Goal: Information Seeking & Learning: Learn about a topic

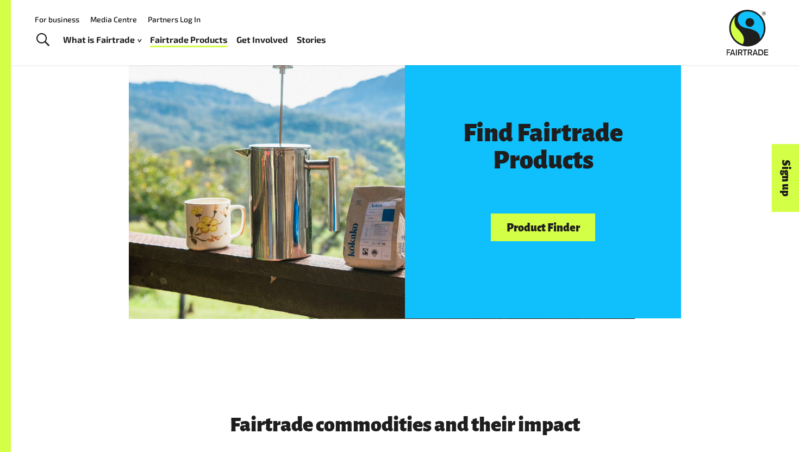
scroll to position [593, 0]
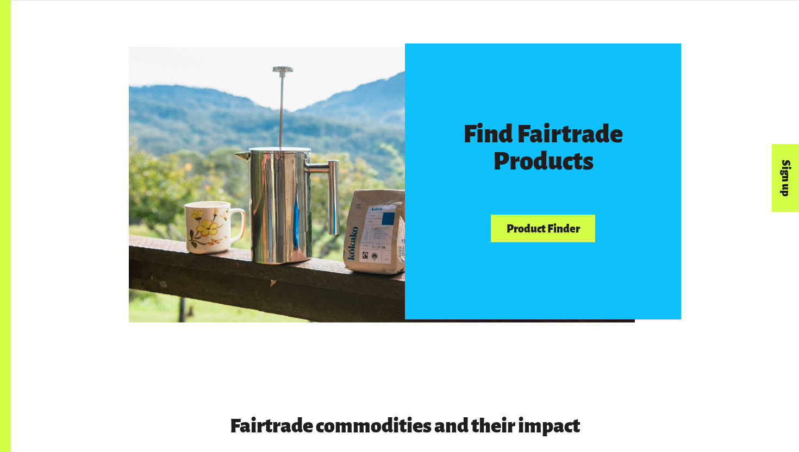
click at [550, 231] on link "Product Finder" at bounding box center [543, 229] width 104 height 28
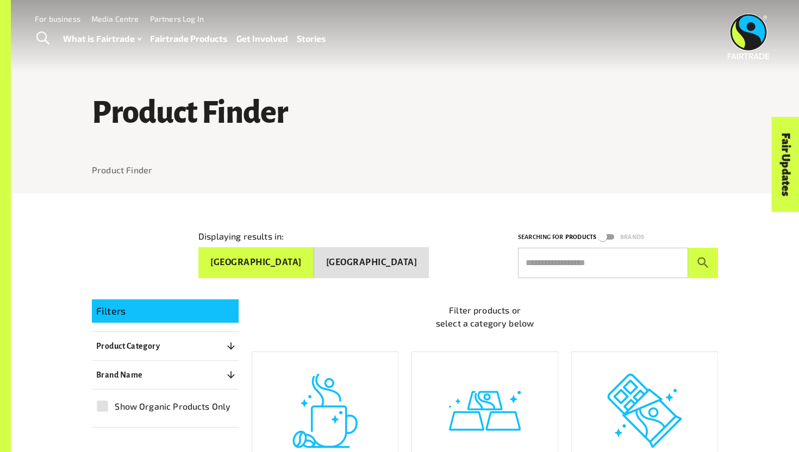
scroll to position [4, 0]
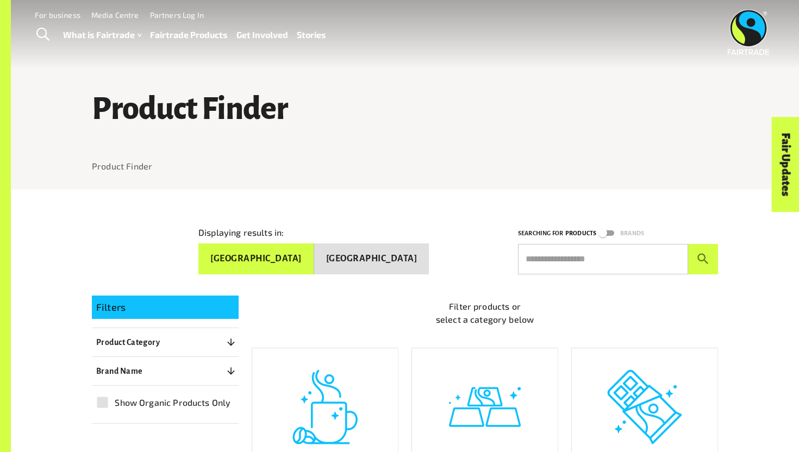
click at [366, 248] on button "New Zealand" at bounding box center [371, 259] width 115 height 31
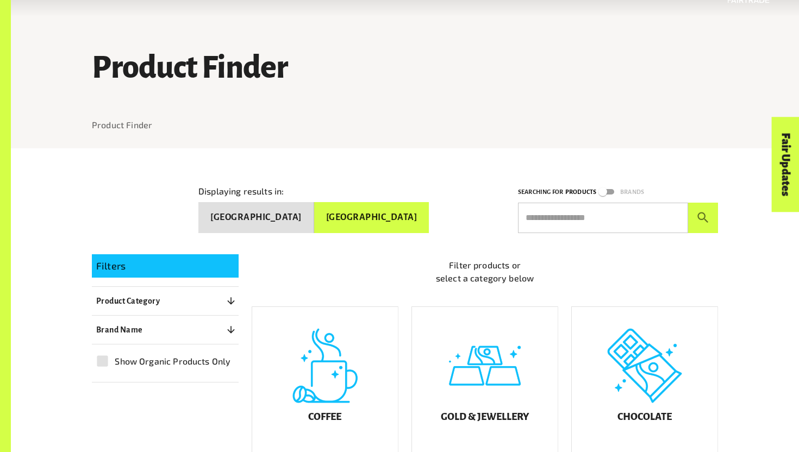
scroll to position [59, 0]
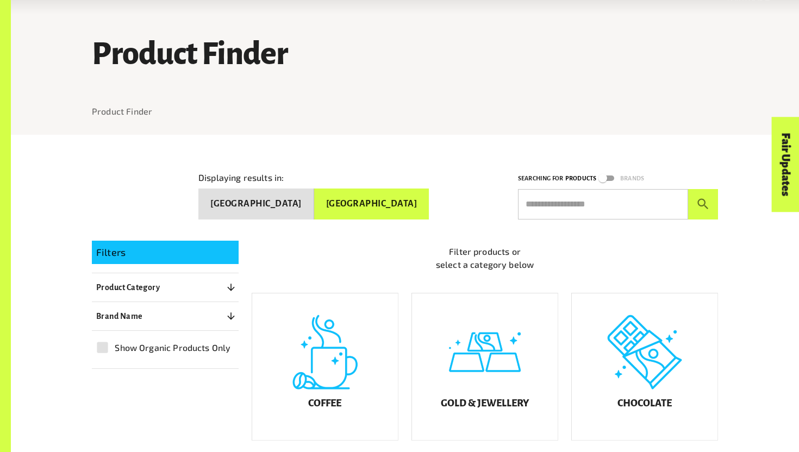
click at [565, 203] on input "text" at bounding box center [603, 204] width 170 height 30
click at [163, 278] on button "Product Category 0" at bounding box center [165, 288] width 147 height 20
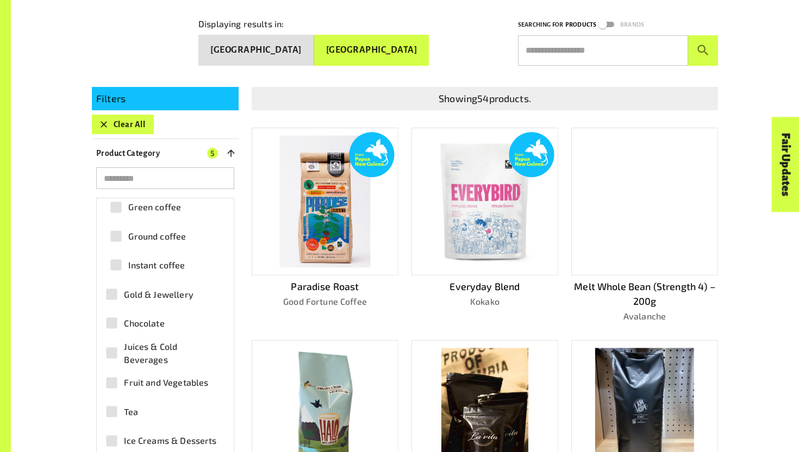
scroll to position [238, 0]
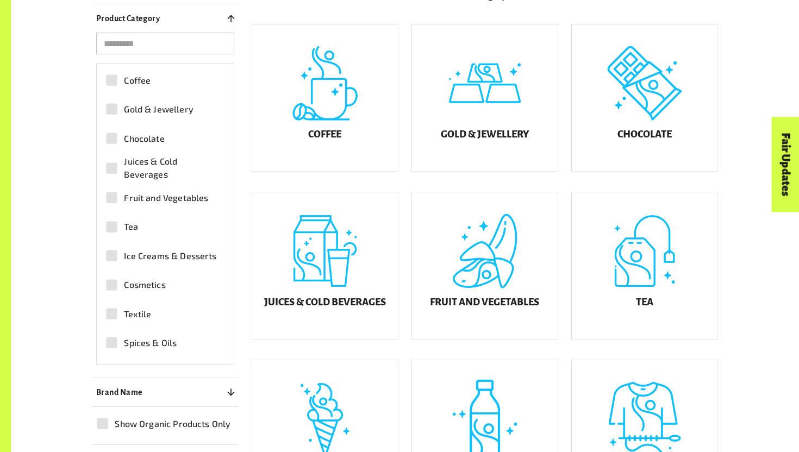
scroll to position [359, 0]
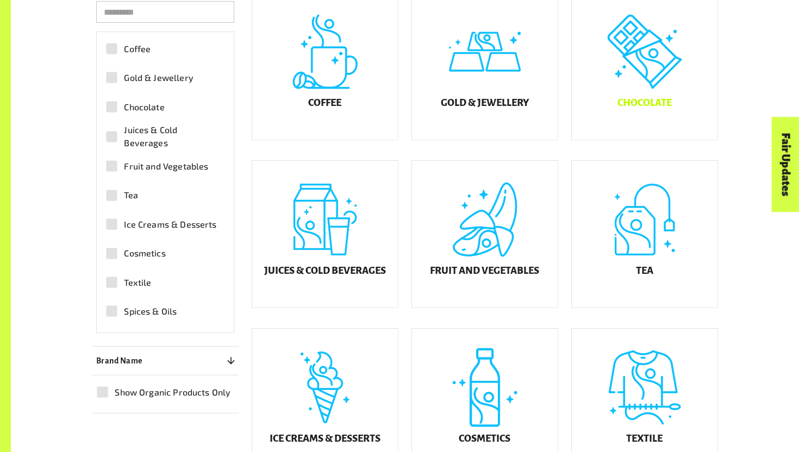
click at [637, 91] on div "Chocolate" at bounding box center [645, 66] width 146 height 147
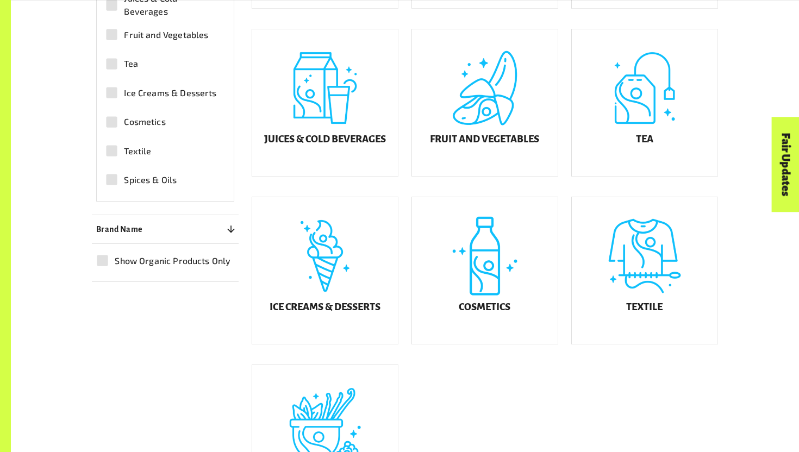
scroll to position [494, 0]
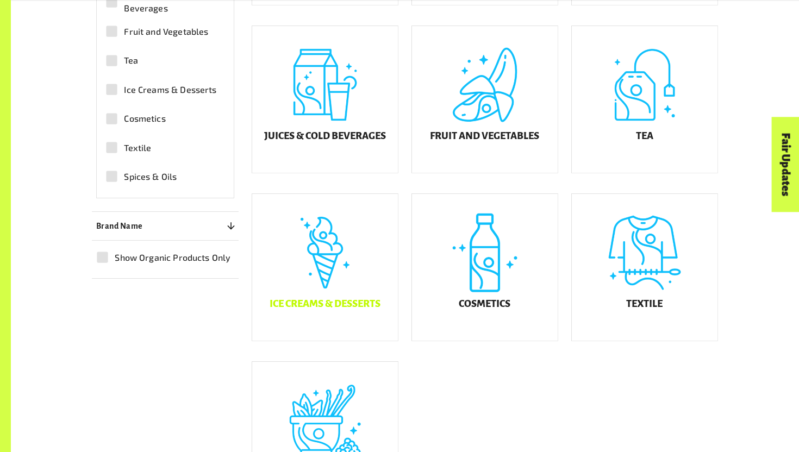
click at [330, 265] on div "Ice Creams & Desserts" at bounding box center [325, 267] width 146 height 147
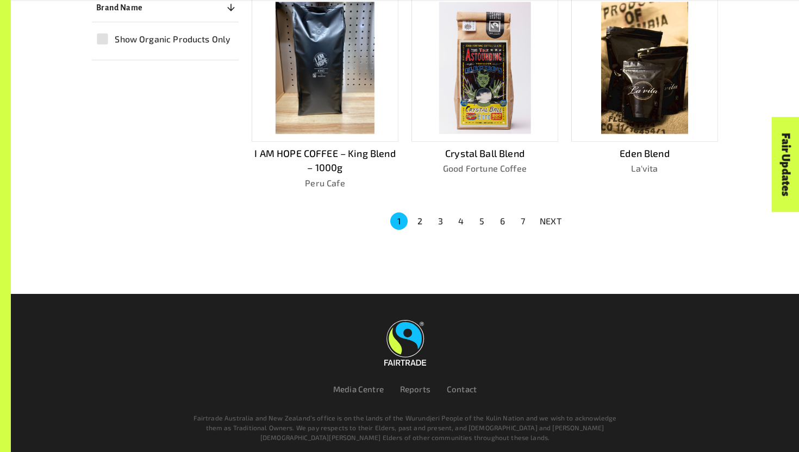
scroll to position [772, 0]
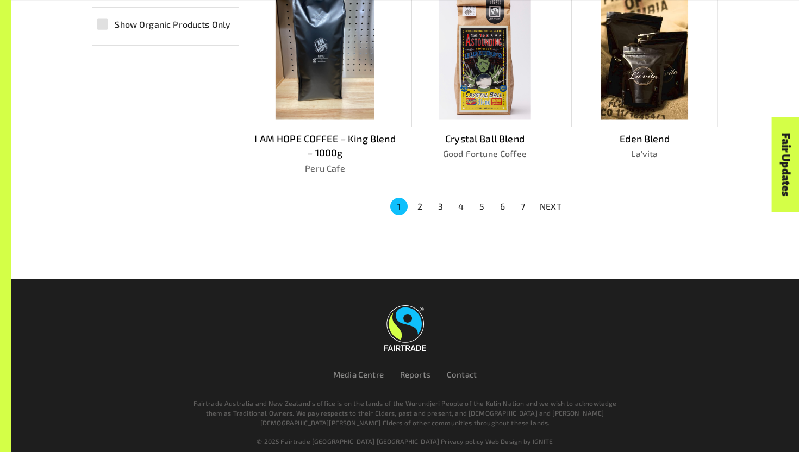
click at [431, 202] on li "3" at bounding box center [440, 206] width 21 height 17
click at [425, 202] on button "2" at bounding box center [419, 206] width 17 height 17
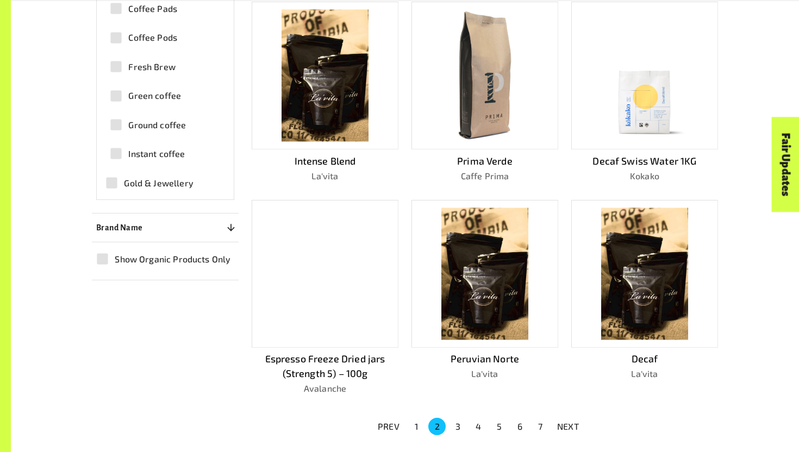
scroll to position [582, 0]
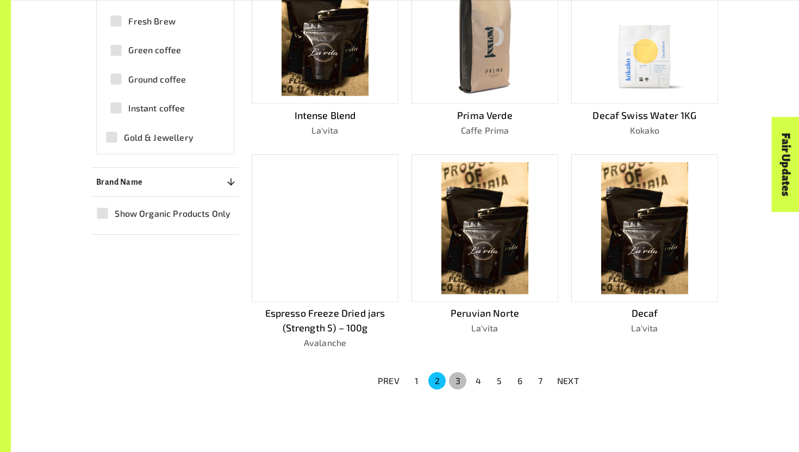
click at [457, 380] on button "3" at bounding box center [457, 380] width 17 height 17
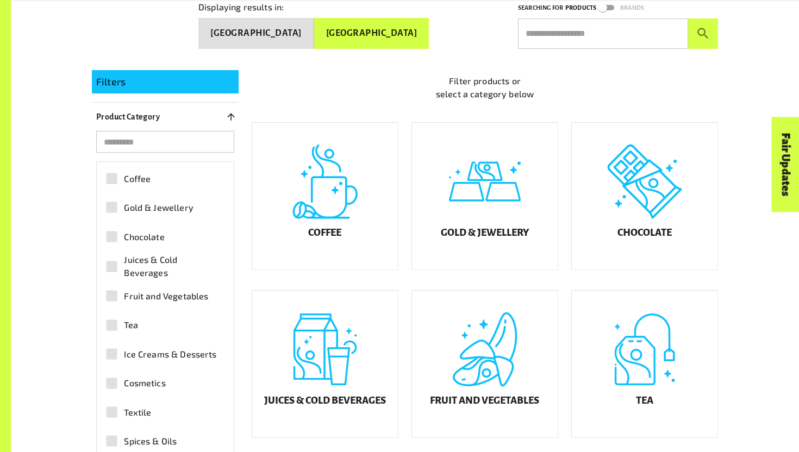
scroll to position [230, 0]
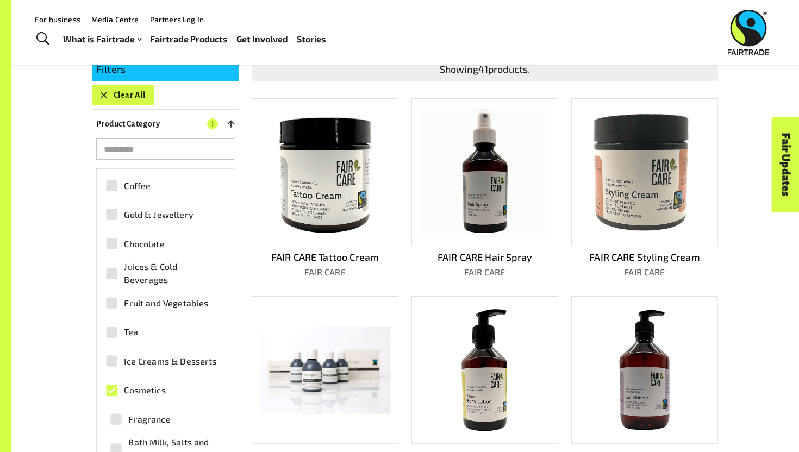
scroll to position [763, 0]
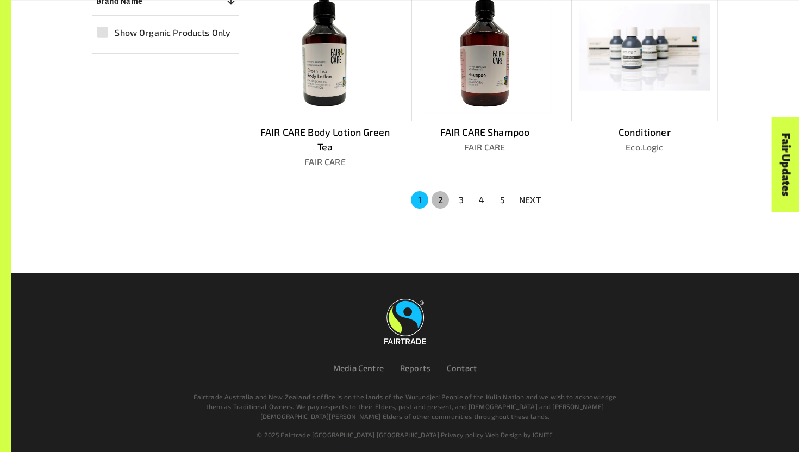
click at [438, 196] on button "2" at bounding box center [440, 199] width 17 height 17
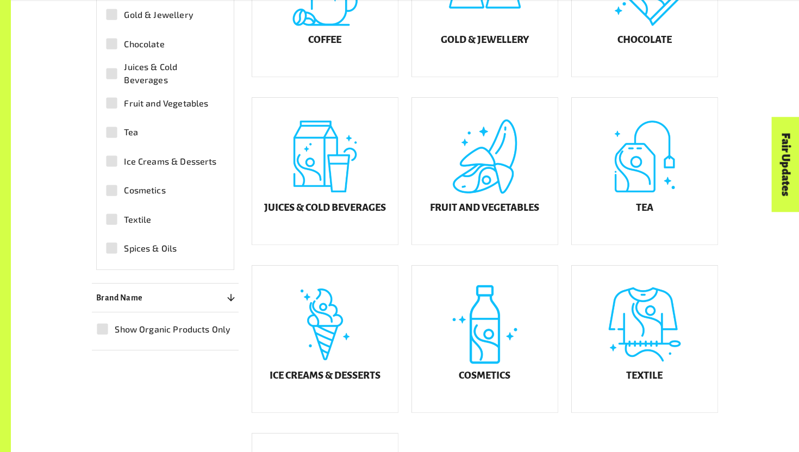
scroll to position [432, 0]
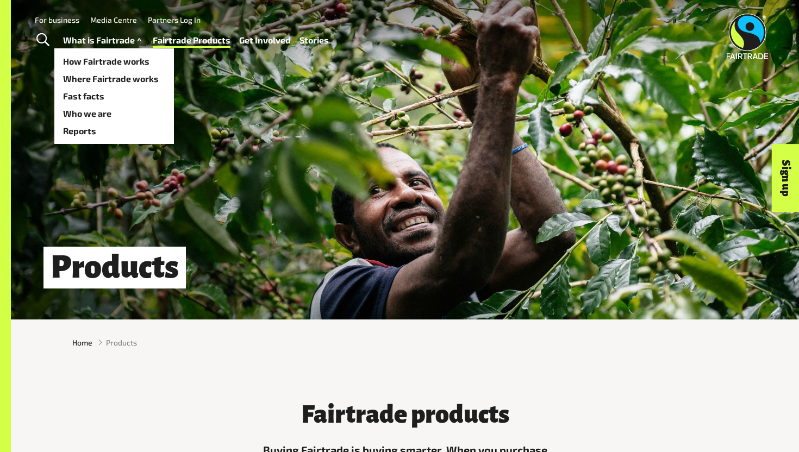
click at [110, 42] on link "What is Fairtrade" at bounding box center [103, 41] width 81 height 16
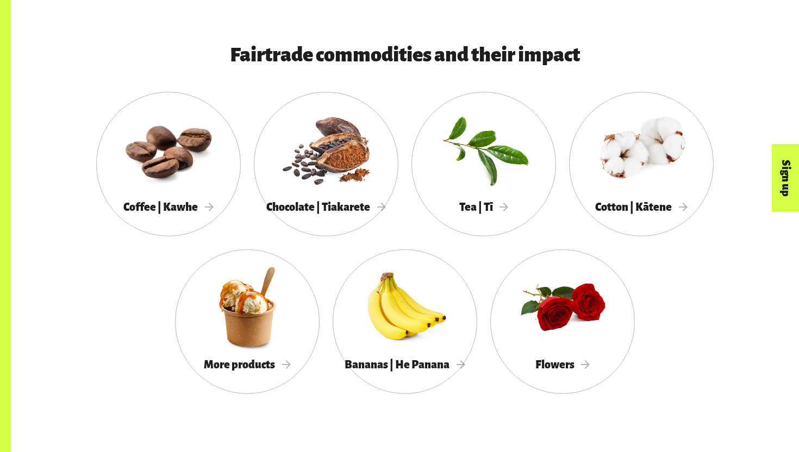
scroll to position [967, 0]
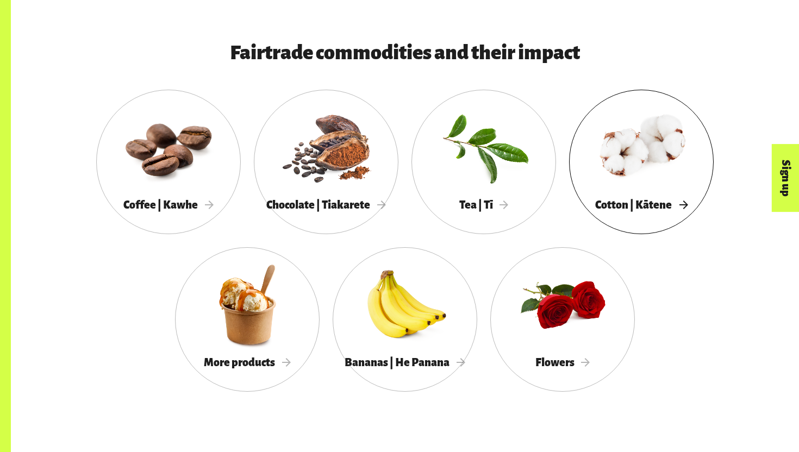
click at [647, 184] on div at bounding box center [641, 147] width 145 height 94
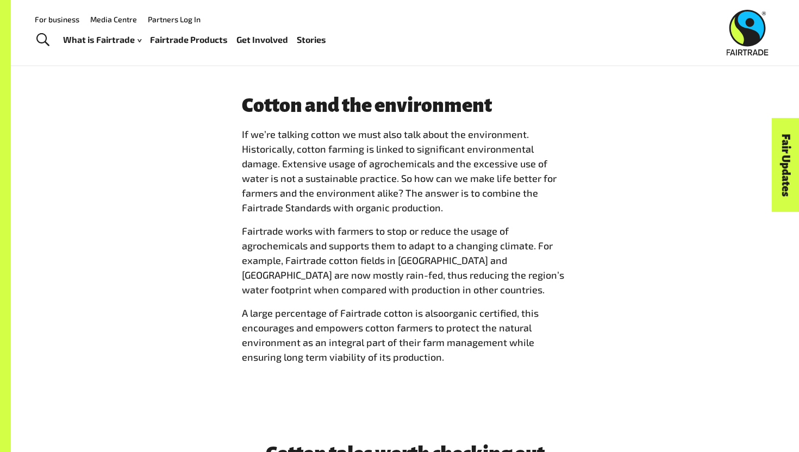
scroll to position [2023, 0]
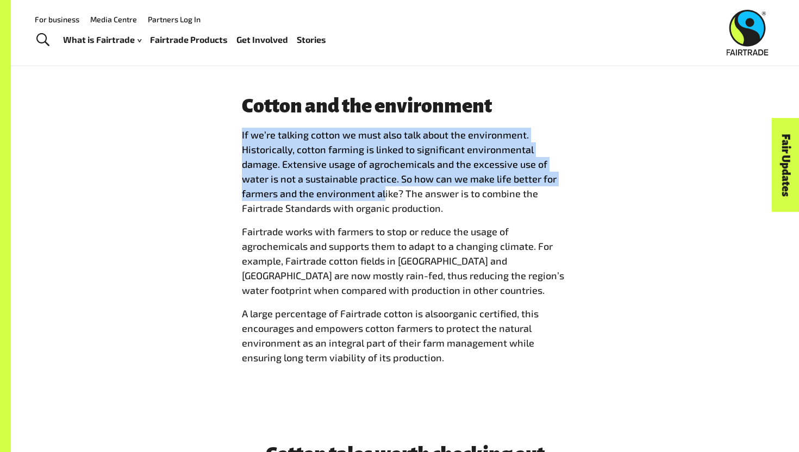
drag, startPoint x: 238, startPoint y: 133, endPoint x: 386, endPoint y: 197, distance: 161.7
click at [384, 196] on div "Cotton and the environment If we’re talking cotton we must also talk about the …" at bounding box center [404, 234] width 339 height 279
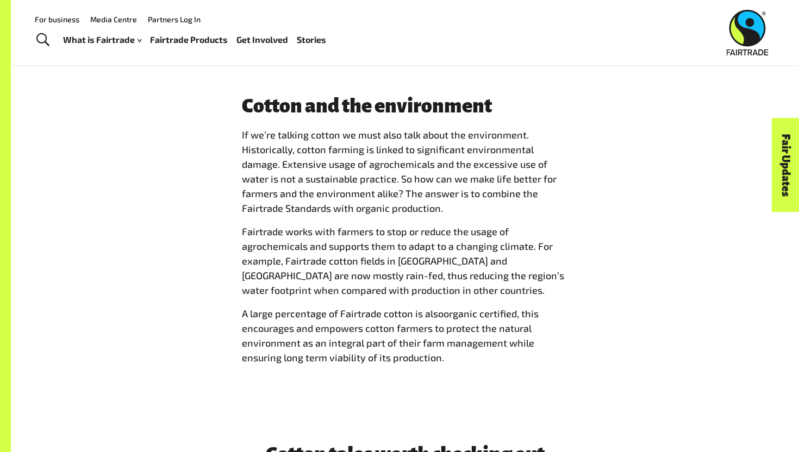
click at [386, 197] on span "If we’re talking cotton we must also talk about the environment. Historically, …" at bounding box center [399, 171] width 315 height 85
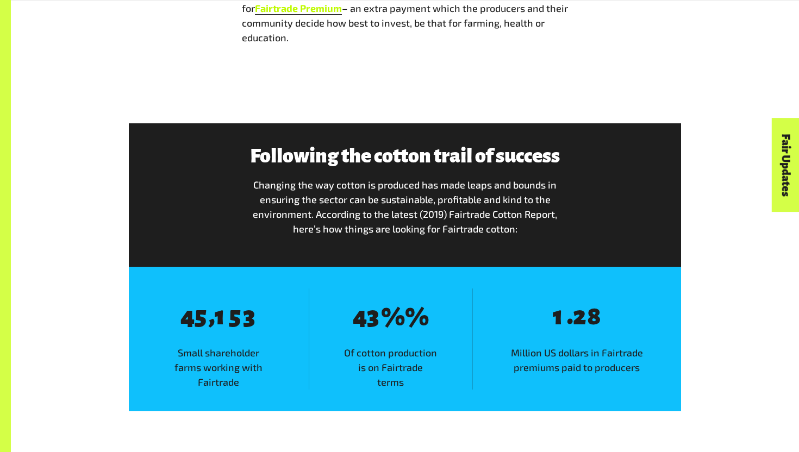
scroll to position [1638, 0]
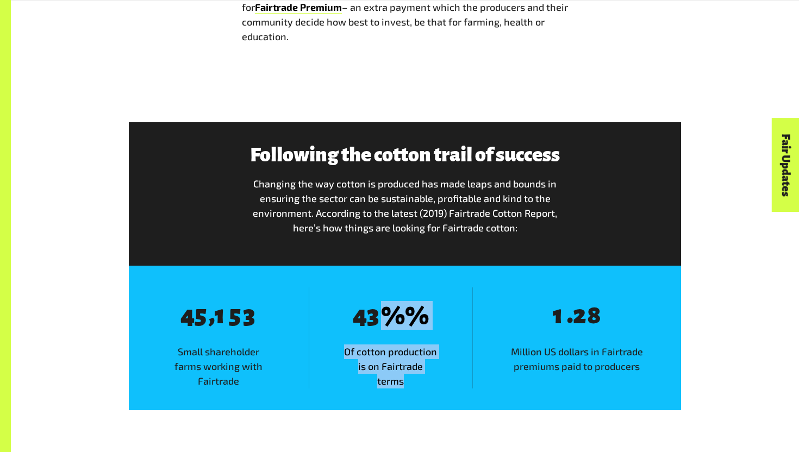
drag, startPoint x: 339, startPoint y: 297, endPoint x: 435, endPoint y: 371, distance: 121.0
click at [435, 371] on div "8 4 8 3 % % Of cotton production is on Fairtrade terms" at bounding box center [391, 338] width 164 height 101
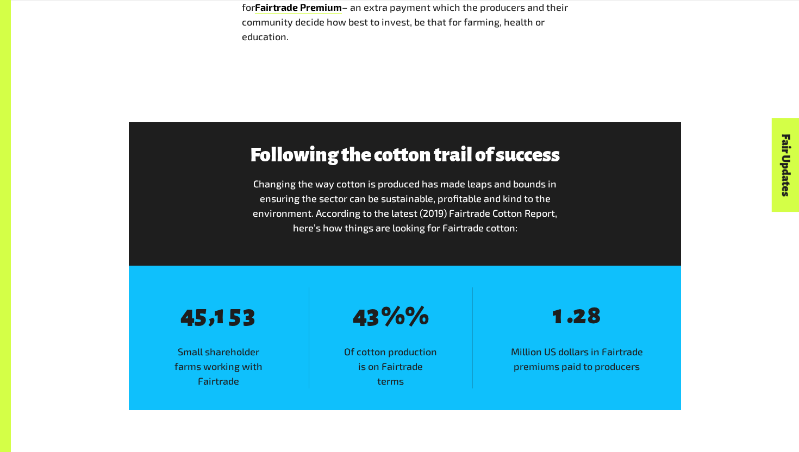
click at [371, 321] on span "3" at bounding box center [374, 315] width 14 height 27
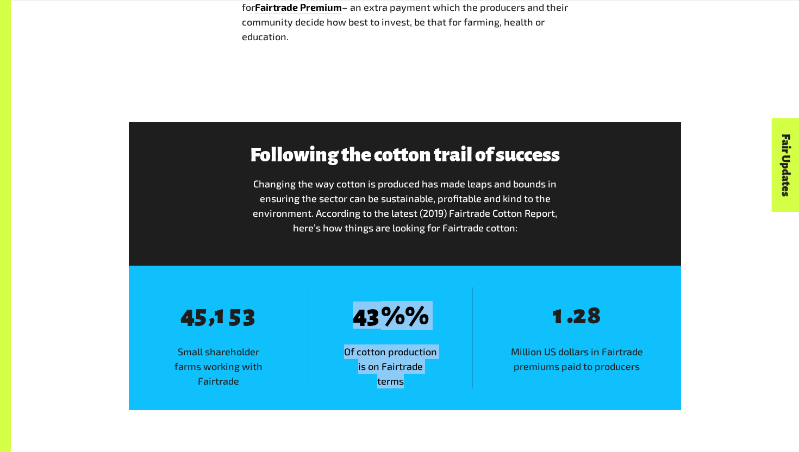
drag, startPoint x: 358, startPoint y: 321, endPoint x: 442, endPoint y: 370, distance: 96.7
click at [442, 370] on div "8 4 8 3 % % Of cotton production is on Fairtrade terms" at bounding box center [391, 338] width 164 height 101
click at [442, 370] on span "Of cotton production is on Fairtrade terms" at bounding box center [390, 367] width 163 height 44
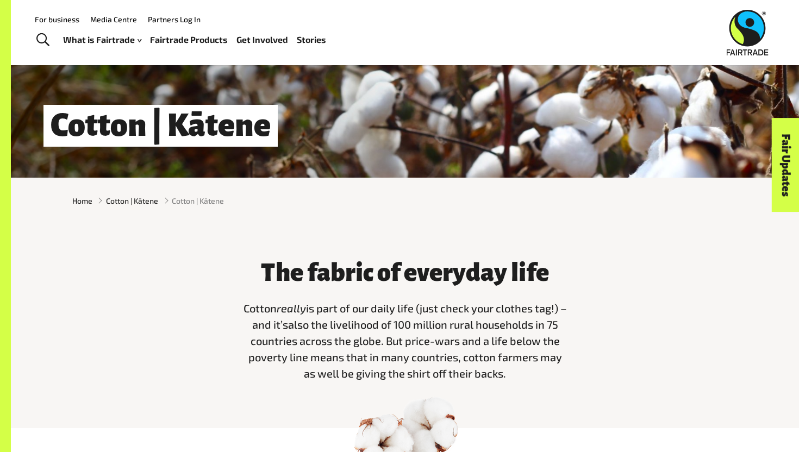
scroll to position [143, 0]
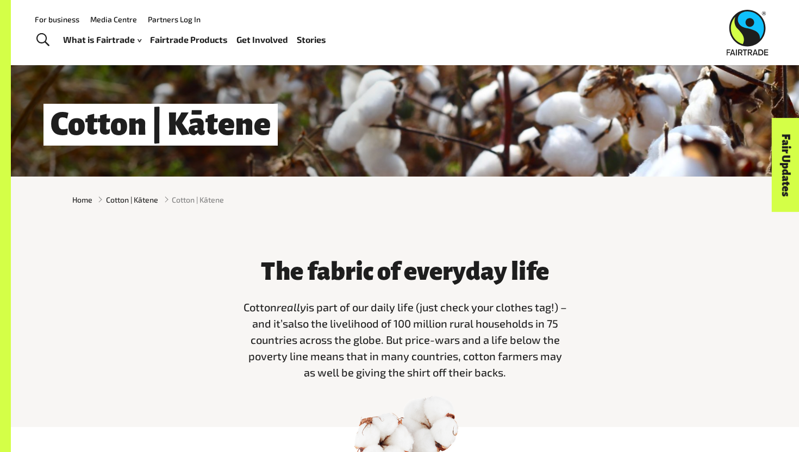
drag, startPoint x: 232, startPoint y: 309, endPoint x: 512, endPoint y: 381, distance: 289.1
click at [512, 381] on div "The fabric of everyday life Cotton really is part of our daily life (just check…" at bounding box center [405, 317] width 679 height 145
click at [254, 266] on h3 "The fabric of everyday life" at bounding box center [405, 271] width 326 height 27
drag, startPoint x: 234, startPoint y: 264, endPoint x: 622, endPoint y: 366, distance: 401.5
click at [622, 366] on div "The fabric of everyday life Cotton really is part of our daily life (just check…" at bounding box center [405, 317] width 679 height 145
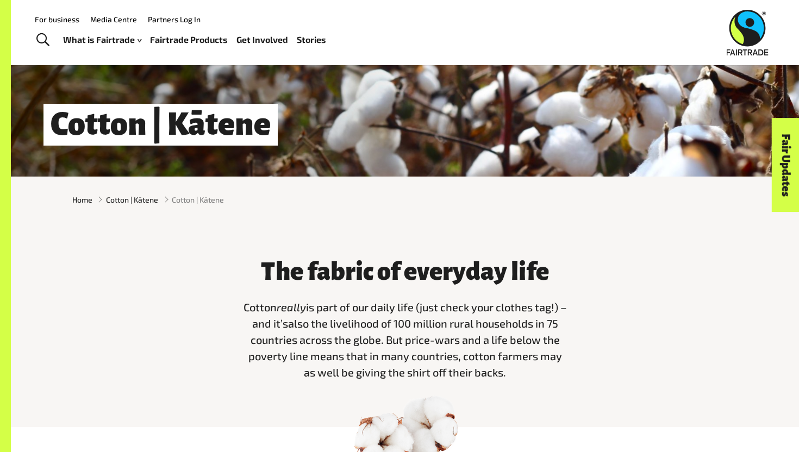
copy div "The fabric of everyday life Cotton really is part of our daily life (just check…"
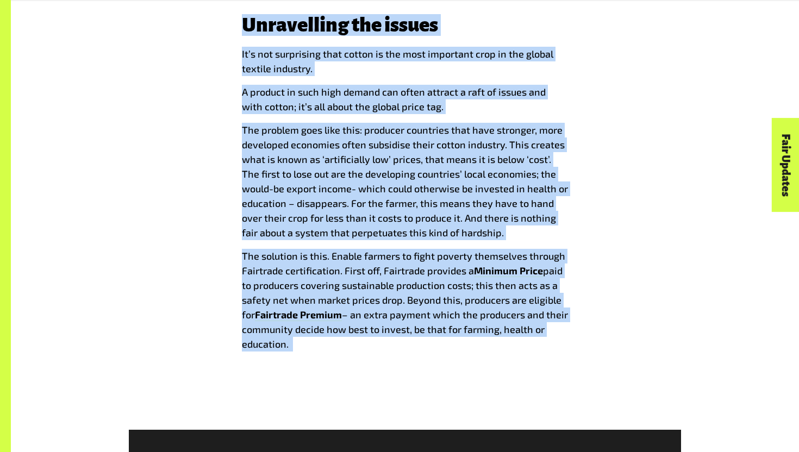
scroll to position [1332, 0]
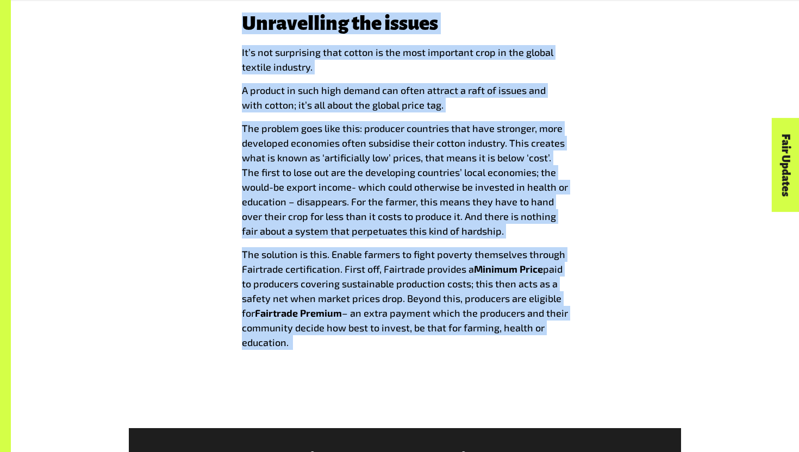
drag, startPoint x: 229, startPoint y: 166, endPoint x: 492, endPoint y: 351, distance: 321.5
click at [492, 351] on div "Unravelling the issues I t’s not surprising that cotton is the most important c…" at bounding box center [405, 186] width 679 height 346
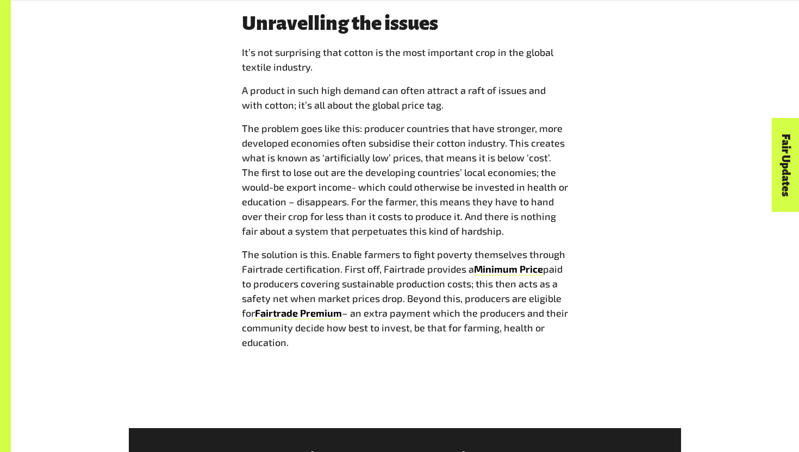
click at [492, 351] on div "Unravelling the issues I t’s not surprising that cotton is the most important c…" at bounding box center [404, 186] width 339 height 346
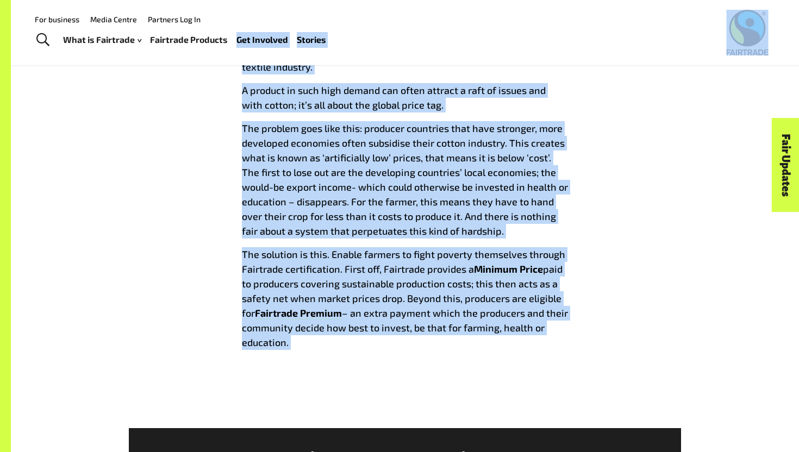
drag, startPoint x: 450, startPoint y: 338, endPoint x: 233, endPoint y: 25, distance: 381.3
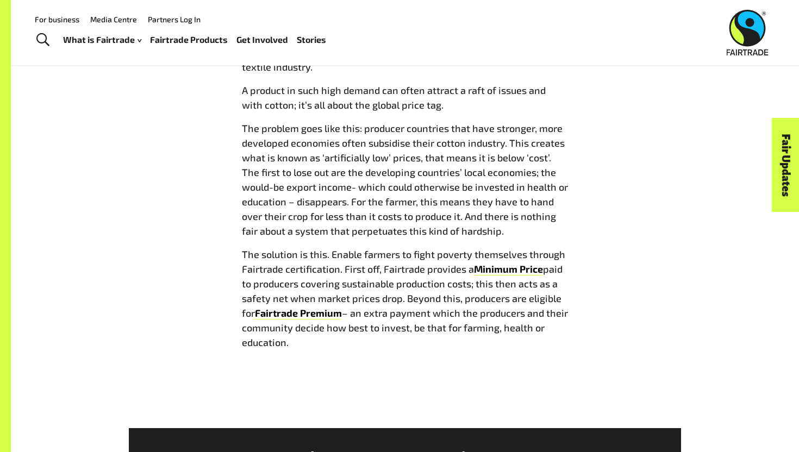
click at [223, 145] on div "Unravelling the issues I t’s not surprising that cotton is the most important c…" at bounding box center [405, 186] width 679 height 346
click at [205, 209] on div "Unravelling the issues I t’s not surprising that cotton is the most important c…" at bounding box center [405, 186] width 679 height 346
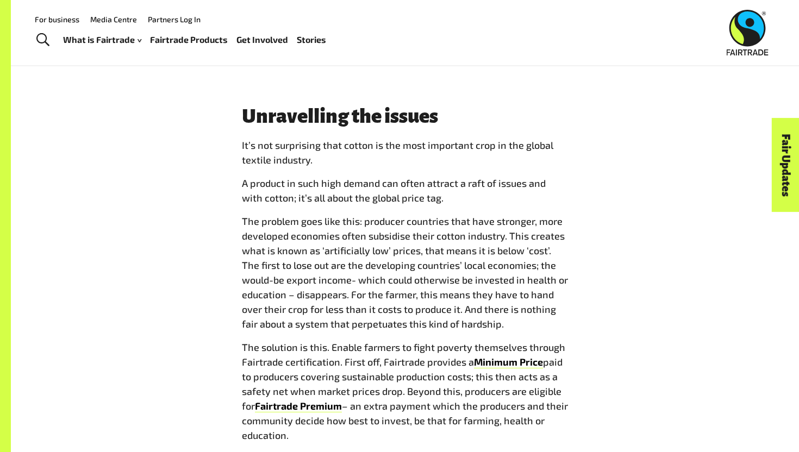
scroll to position [1238, 0]
drag, startPoint x: 219, startPoint y: 97, endPoint x: 341, endPoint y: 446, distance: 370.2
click at [341, 446] on div "Unravelling the issues I t’s not surprising that cotton is the most important c…" at bounding box center [405, 279] width 788 height 416
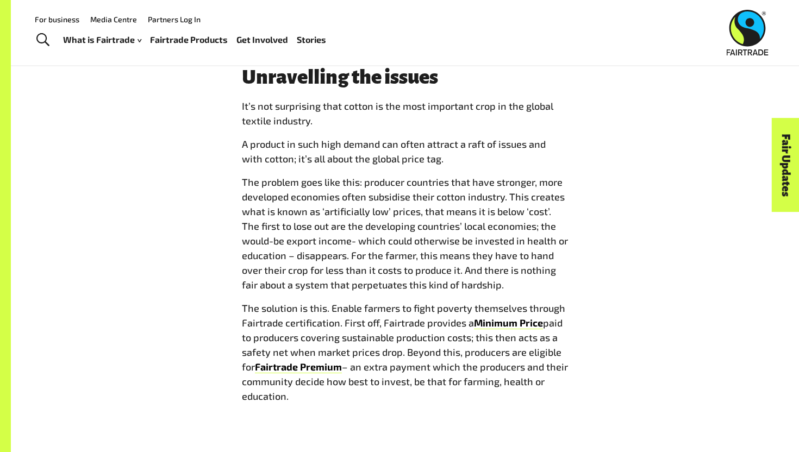
drag, startPoint x: 341, startPoint y: 446, endPoint x: 352, endPoint y: 452, distance: 12.2
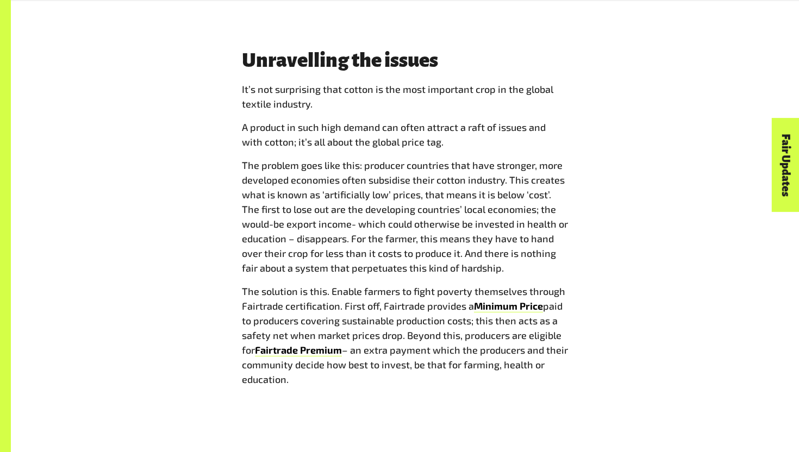
click at [319, 360] on span "– an extra payment which the producers and their community decide how best to i…" at bounding box center [405, 364] width 326 height 41
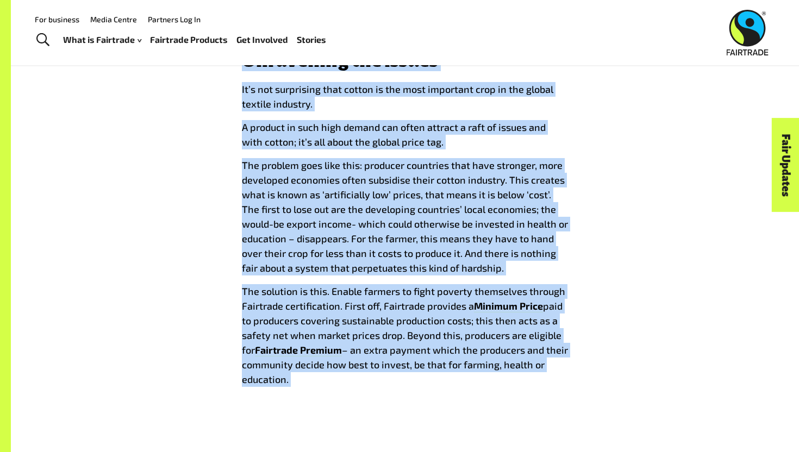
drag, startPoint x: 307, startPoint y: 377, endPoint x: 235, endPoint y: 69, distance: 317.1
click at [235, 69] on div "Unravelling the issues I t’s not surprising that cotton is the most important c…" at bounding box center [404, 222] width 339 height 346
copy div "Loremipsumd sit ametco A e’s doe temporinci utla etdolo ma ali enim adminimve q…"
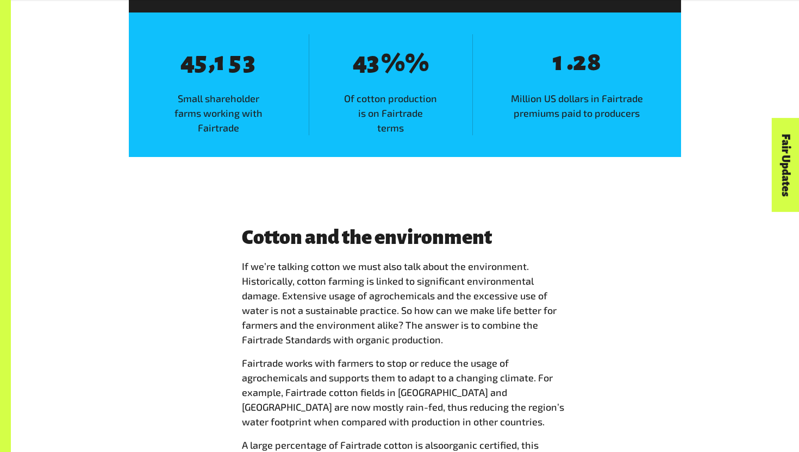
scroll to position [2027, 0]
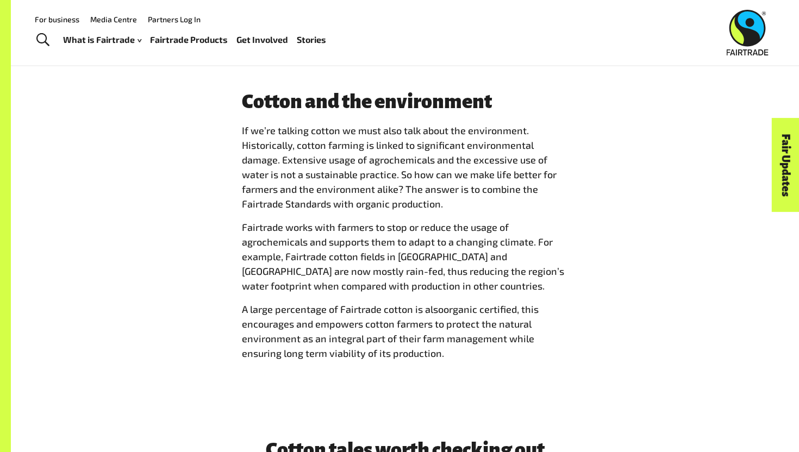
drag, startPoint x: 234, startPoint y: 89, endPoint x: 561, endPoint y: 366, distance: 428.2
click at [561, 366] on div "Cotton and the environment If we’re talking cotton we must also talk about the …" at bounding box center [405, 230] width 788 height 349
drag, startPoint x: 502, startPoint y: 385, endPoint x: 477, endPoint y: 356, distance: 38.9
click at [477, 356] on div "Cotton and the environment If we’re talking cotton we must also talk about the …" at bounding box center [405, 230] width 788 height 349
click at [477, 356] on p "A large percentage of Fairtrade cotton is also organic certified , this encoura…" at bounding box center [405, 331] width 326 height 59
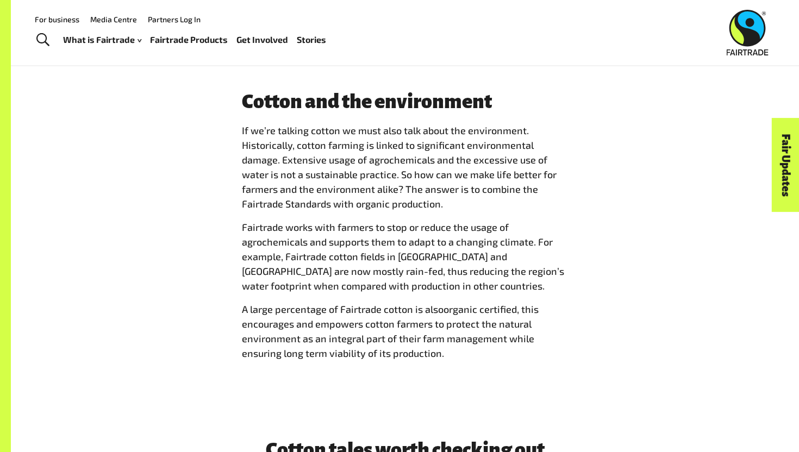
drag, startPoint x: 449, startPoint y: 361, endPoint x: 234, endPoint y: 111, distance: 329.2
click at [234, 111] on div "Cotton and the environment If we’re talking cotton we must also talk about the …" at bounding box center [405, 230] width 679 height 279
drag, startPoint x: 235, startPoint y: 93, endPoint x: 461, endPoint y: 366, distance: 354.2
click at [461, 366] on div "Cotton and the environment If we’re talking cotton we must also talk about the …" at bounding box center [404, 230] width 339 height 279
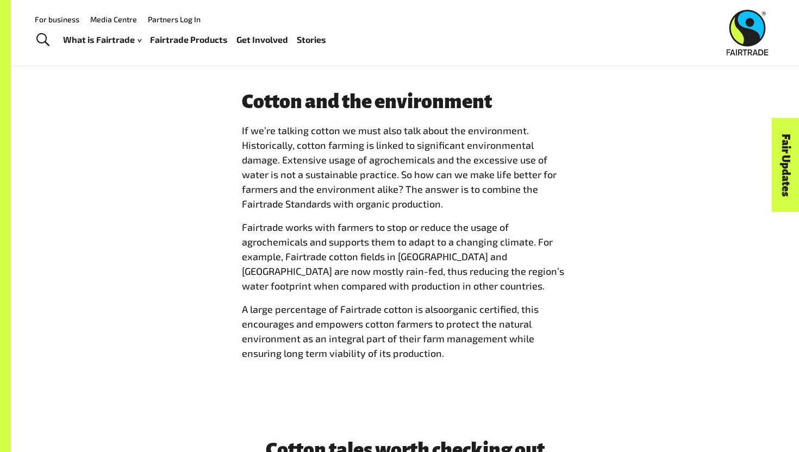
click at [461, 366] on div "Cotton and the environment If we’re talking cotton we must also talk about the …" at bounding box center [404, 230] width 339 height 279
drag, startPoint x: 241, startPoint y: 103, endPoint x: 494, endPoint y: 348, distance: 351.9
click at [494, 349] on div "Cotton and the environment If we’re talking cotton we must also talk about the …" at bounding box center [404, 230] width 339 height 279
copy div "Cotton and the environment If we’re talking cotton we must also talk about the …"
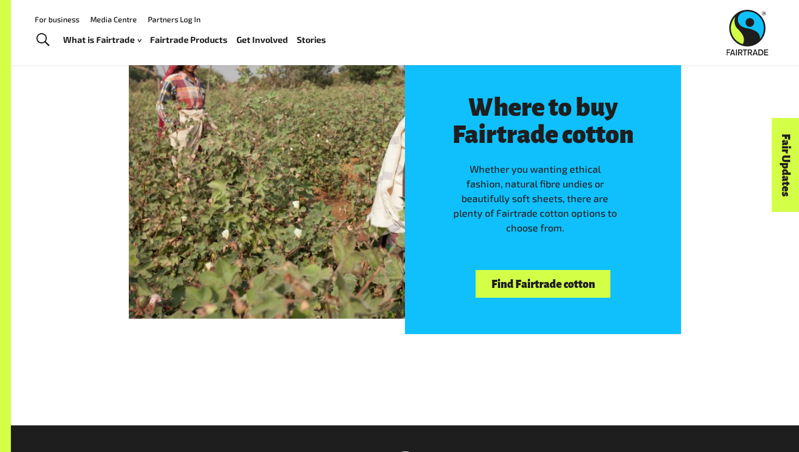
scroll to position [3005, 0]
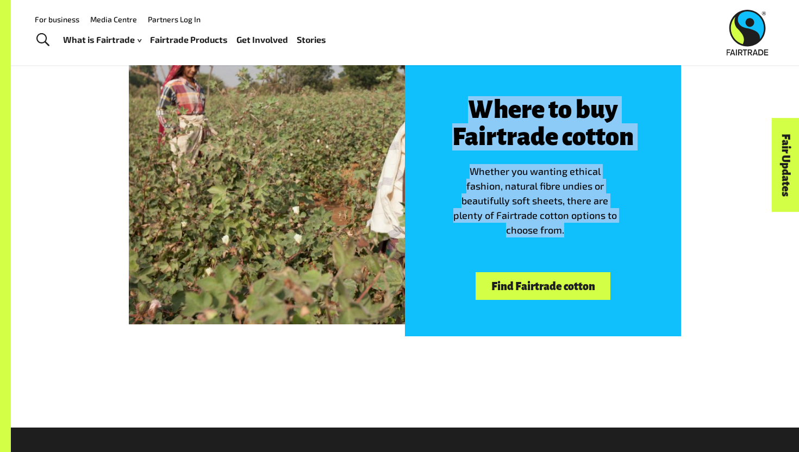
drag, startPoint x: 456, startPoint y: 92, endPoint x: 573, endPoint y: 228, distance: 178.9
click at [573, 228] on div "Where to buy Fairtrade cotton Whether you wanting ethical fashion, natural fibr…" at bounding box center [543, 198] width 276 height 276
click at [573, 228] on p "Whether you wanting ethical fashion, natural fibre undies or beautifully soft s…" at bounding box center [543, 200] width 184 height 73
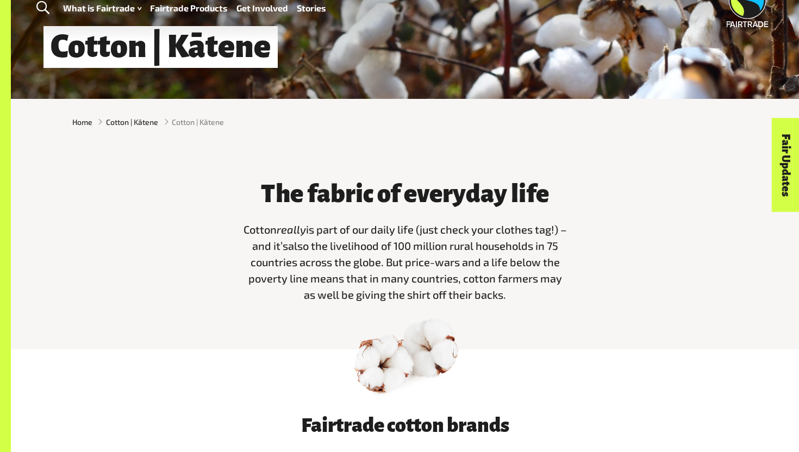
scroll to position [276, 0]
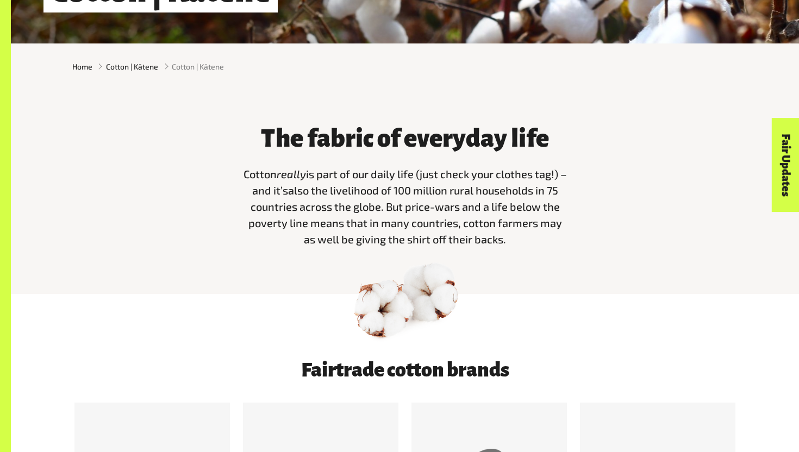
click at [396, 192] on span "also the livelihood of 100 million rural households in 75 countries across the …" at bounding box center [405, 215] width 314 height 62
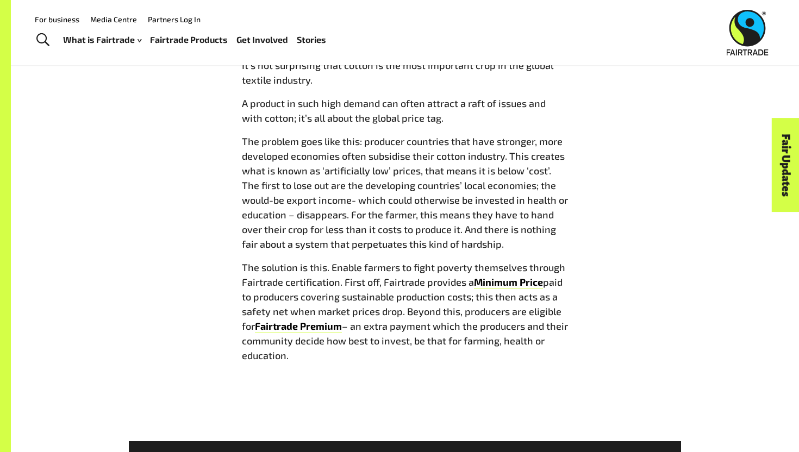
scroll to position [1318, 0]
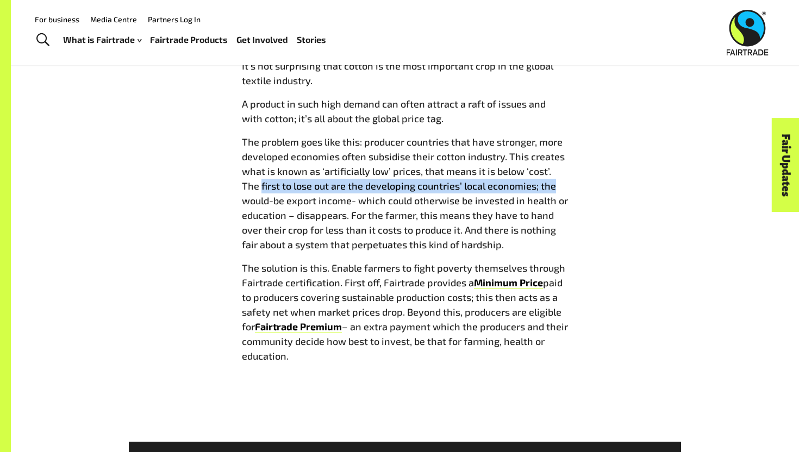
drag, startPoint x: 240, startPoint y: 187, endPoint x: 535, endPoint y: 192, distance: 294.8
click at [535, 192] on div "Unravelling the issues I t’s not surprising that cotton is the most important c…" at bounding box center [404, 199] width 339 height 346
click at [535, 192] on p "The problem goes like this: producer countries that have stronger, more develop…" at bounding box center [405, 193] width 326 height 117
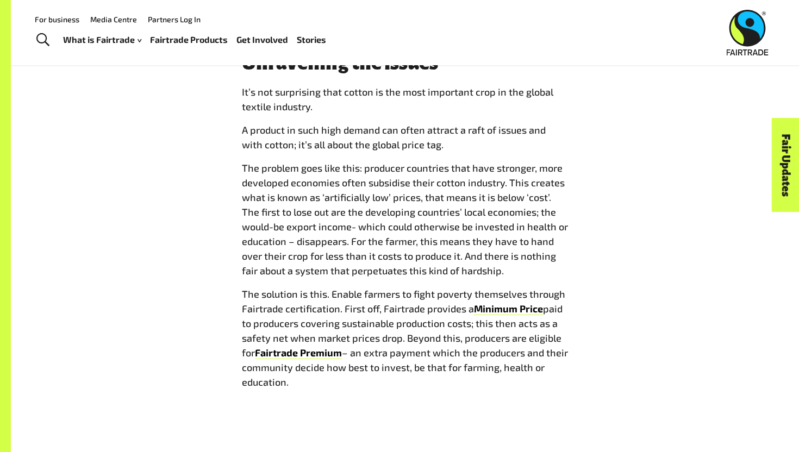
scroll to position [1293, 0]
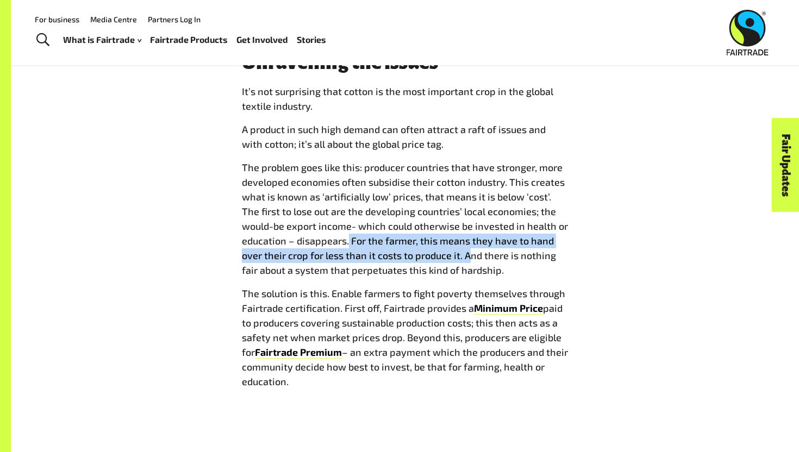
drag, startPoint x: 347, startPoint y: 240, endPoint x: 468, endPoint y: 259, distance: 121.6
click at [468, 259] on span "The problem goes like this: producer countries that have stronger, more develop…" at bounding box center [405, 218] width 326 height 115
click at [456, 250] on span "The problem goes like this: producer countries that have stronger, more develop…" at bounding box center [405, 218] width 326 height 115
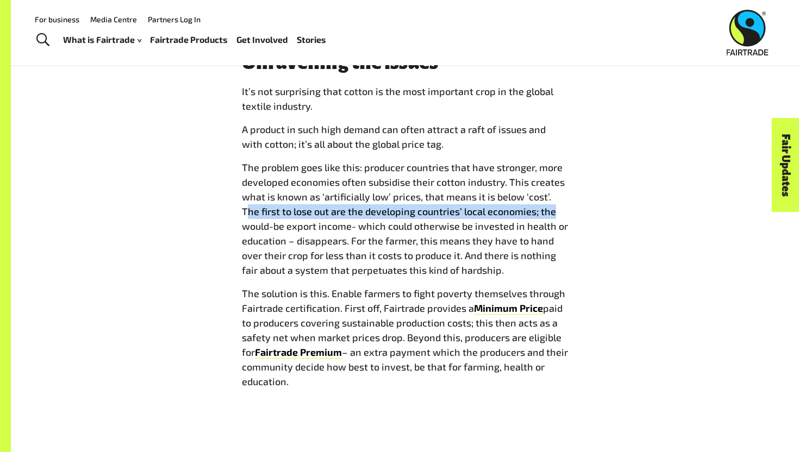
drag, startPoint x: 554, startPoint y: 199, endPoint x: 558, endPoint y: 206, distance: 7.6
click at [558, 206] on p "The problem goes like this: producer countries that have stronger, more develop…" at bounding box center [405, 218] width 326 height 117
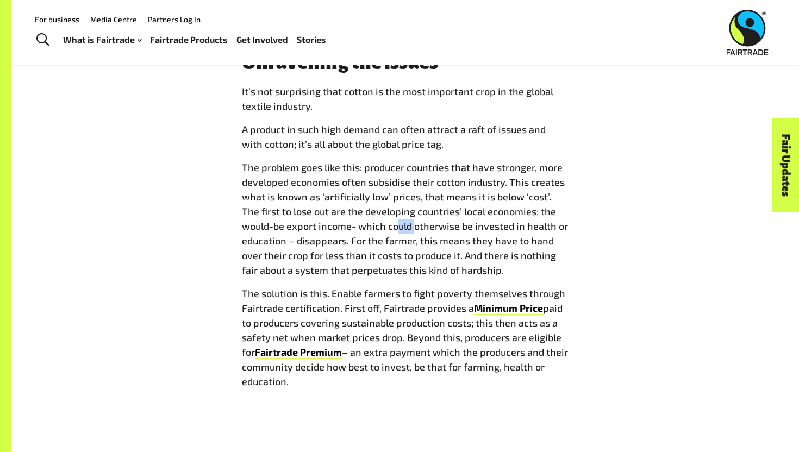
drag, startPoint x: 395, startPoint y: 225, endPoint x: 415, endPoint y: 232, distance: 21.2
click at [415, 232] on span "The problem goes like this: producer countries that have stronger, more develop…" at bounding box center [405, 218] width 326 height 115
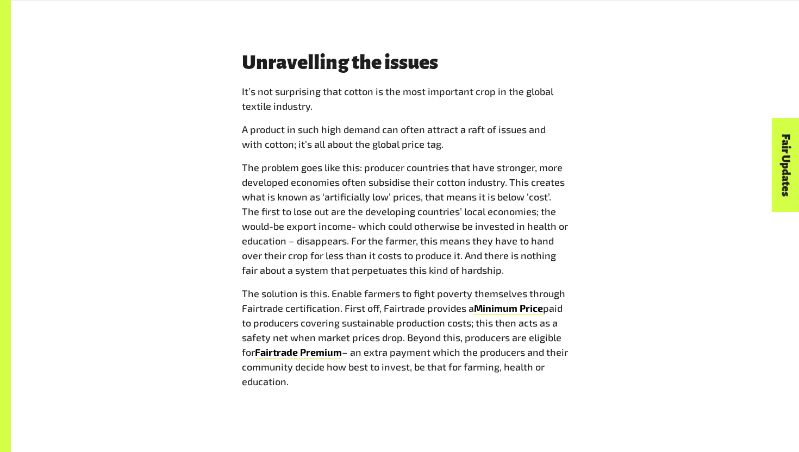
scroll to position [1300, 0]
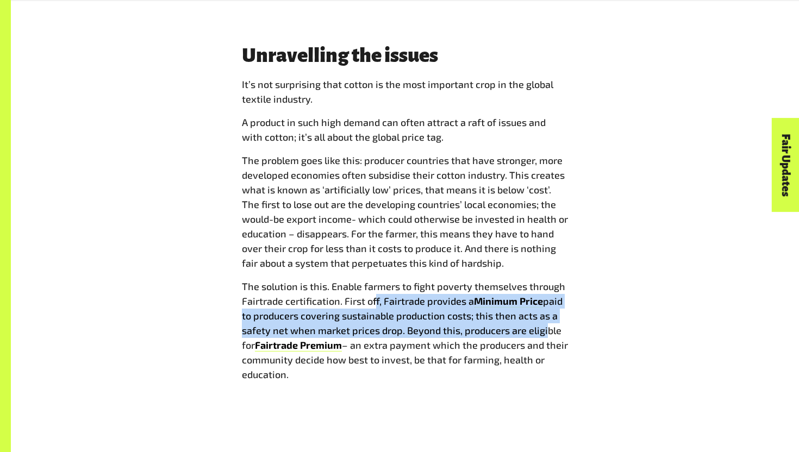
drag, startPoint x: 377, startPoint y: 299, endPoint x: 543, endPoint y: 327, distance: 167.7
click at [543, 327] on p "The solution is this. Enable farmers to fight poverty themselves through Fairtr…" at bounding box center [405, 330] width 326 height 103
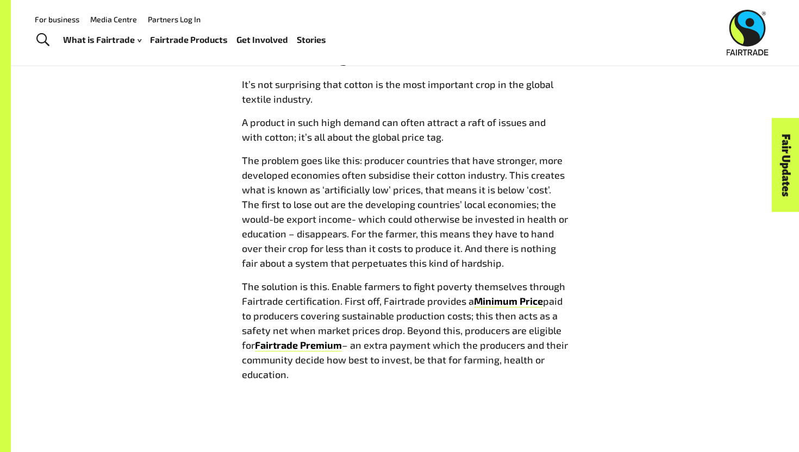
click at [318, 317] on span "paid to producers covering sustainable production costs; this then acts as a sa…" at bounding box center [402, 323] width 321 height 56
click at [353, 317] on span "paid to producers covering sustainable production costs; this then acts as a sa…" at bounding box center [402, 323] width 321 height 56
click at [459, 317] on span "paid to producers covering sustainable production costs; this then acts as a sa…" at bounding box center [402, 323] width 321 height 56
click at [468, 317] on span "paid to producers covering sustainable production costs; this then acts as a sa…" at bounding box center [402, 323] width 321 height 56
click at [493, 317] on span "paid to producers covering sustainable production costs; this then acts as a sa…" at bounding box center [402, 323] width 321 height 56
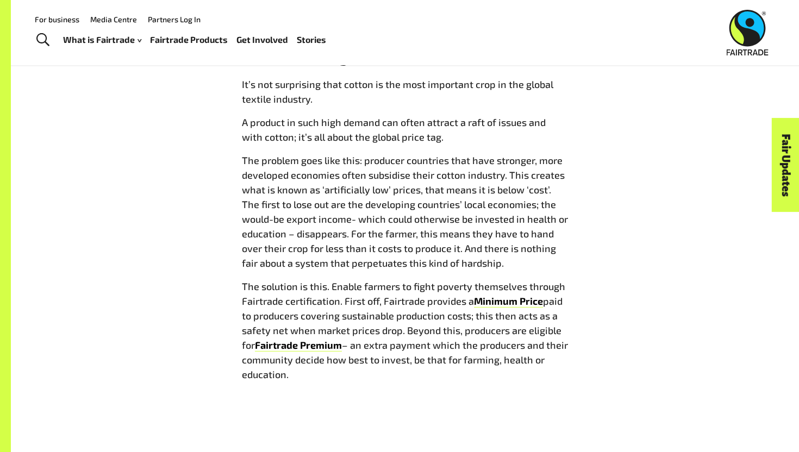
click at [506, 313] on span "paid to producers covering sustainable production costs; this then acts as a sa…" at bounding box center [402, 323] width 321 height 56
click at [375, 342] on span "– an extra payment which the producers and their community decide how best to i…" at bounding box center [405, 359] width 326 height 41
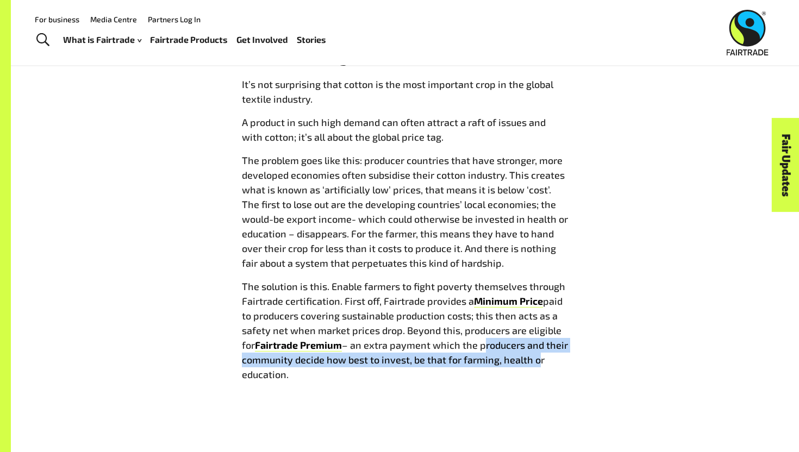
drag, startPoint x: 481, startPoint y: 345, endPoint x: 531, endPoint y: 361, distance: 52.5
click at [531, 361] on span "– an extra payment which the producers and their community decide how best to i…" at bounding box center [405, 359] width 326 height 41
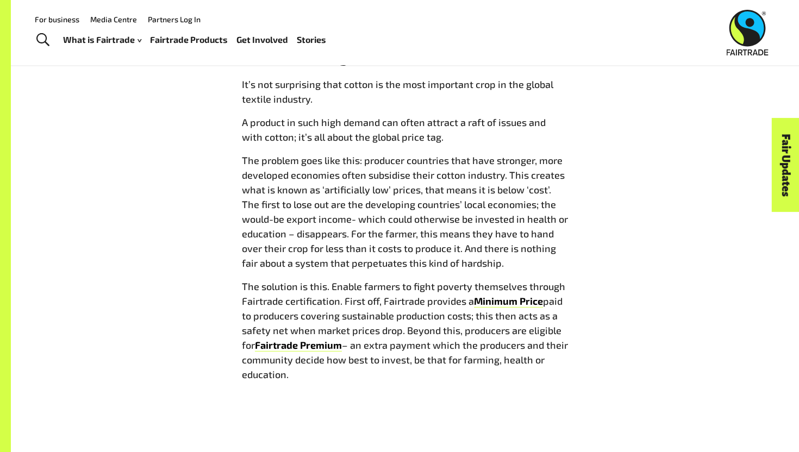
click at [307, 365] on span "– an extra payment which the producers and their community decide how best to i…" at bounding box center [405, 359] width 326 height 41
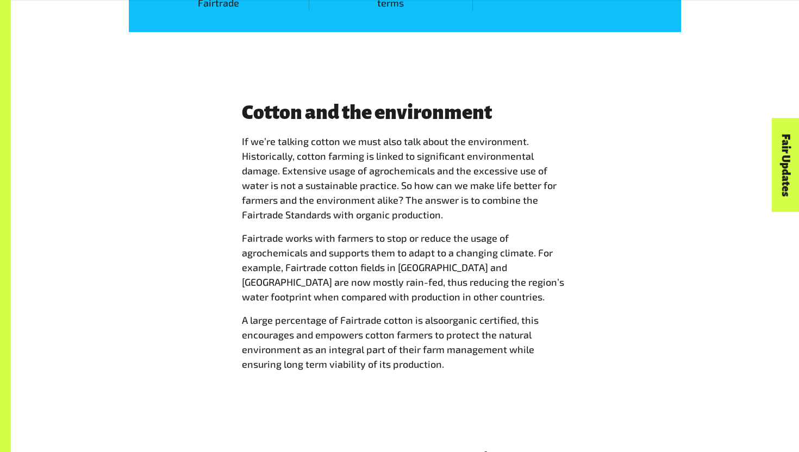
scroll to position [2036, 0]
